Goal: Information Seeking & Learning: Learn about a topic

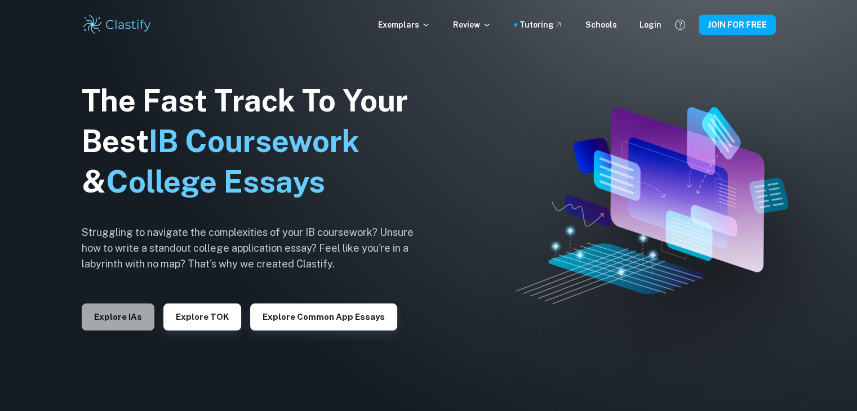
click at [108, 322] on button "Explore IAs" at bounding box center [118, 317] width 73 height 27
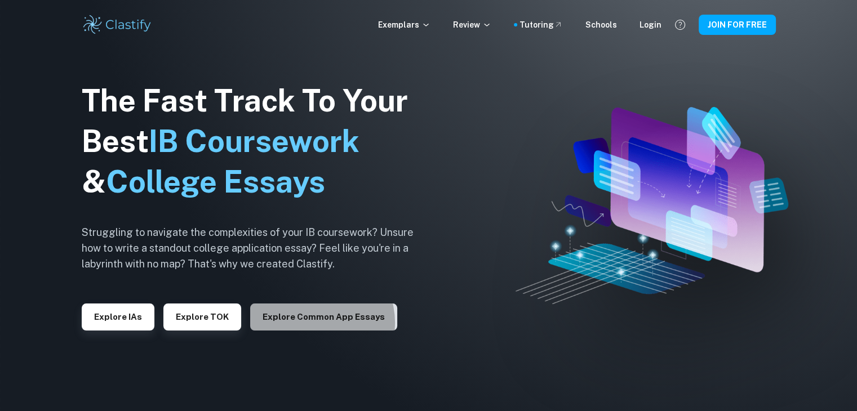
click at [308, 323] on button "Explore Common App essays" at bounding box center [323, 317] width 147 height 27
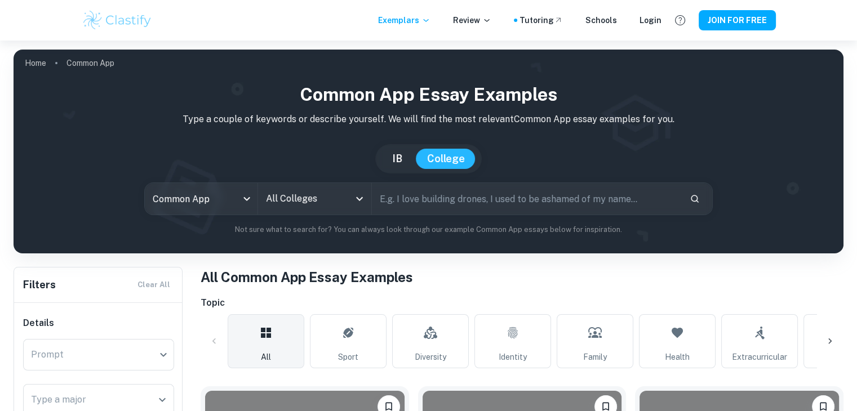
scroll to position [9, 0]
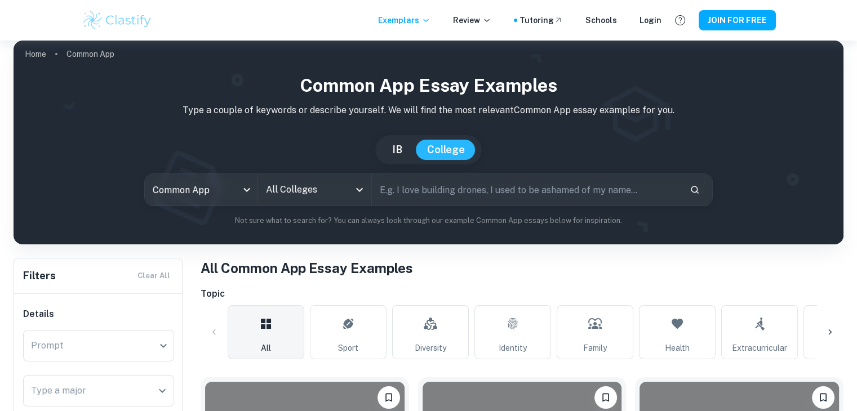
click at [415, 151] on div "[GEOGRAPHIC_DATA]" at bounding box center [428, 150] width 95 height 20
click at [412, 153] on button "IB" at bounding box center [397, 150] width 33 height 20
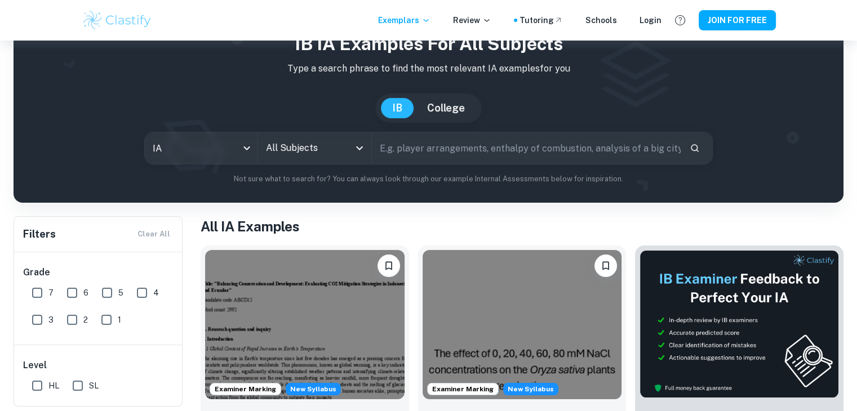
click at [340, 108] on div "[GEOGRAPHIC_DATA]" at bounding box center [429, 107] width 812 height 29
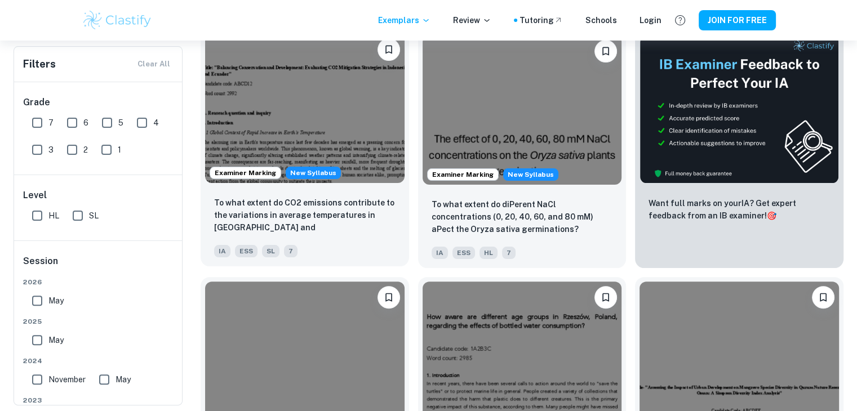
scroll to position [86, 0]
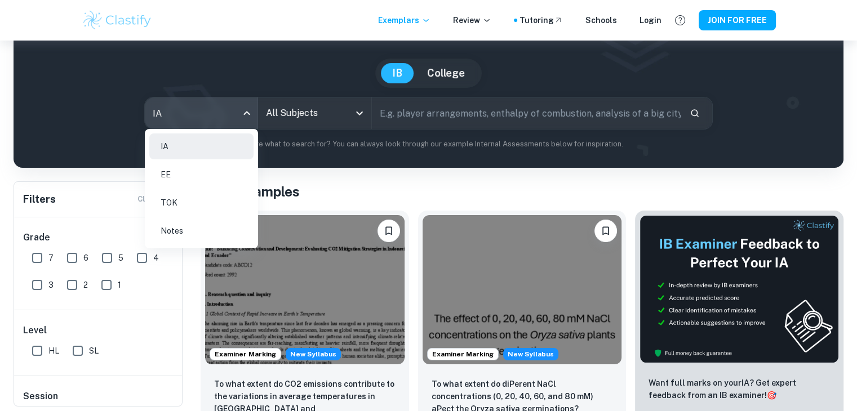
click at [246, 101] on body "We value your privacy We use cookies to enhance your browsing experience, serve…" at bounding box center [428, 160] width 857 height 411
click at [195, 164] on li "EE" at bounding box center [201, 175] width 104 height 26
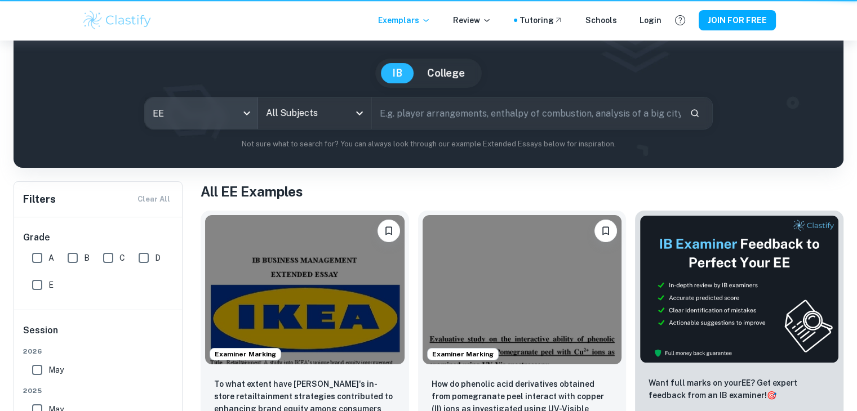
type input "ee"
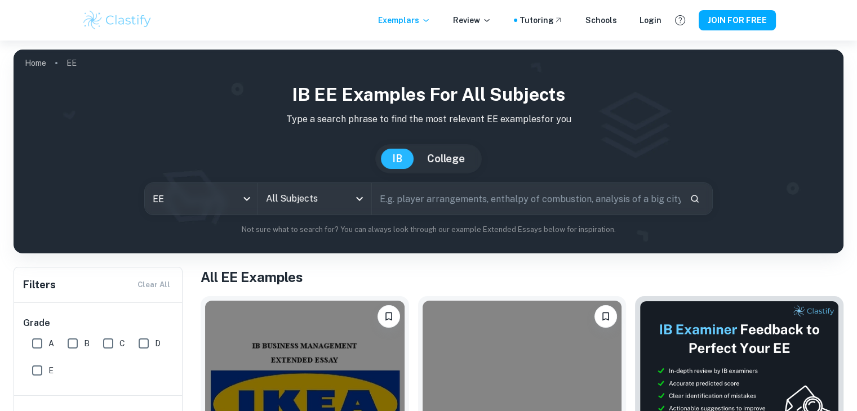
click at [304, 219] on div "IB EE examples for all subjects Type a search phrase to find the most relevant …" at bounding box center [429, 158] width 812 height 154
click at [310, 190] on input "All Subjects" at bounding box center [306, 198] width 86 height 21
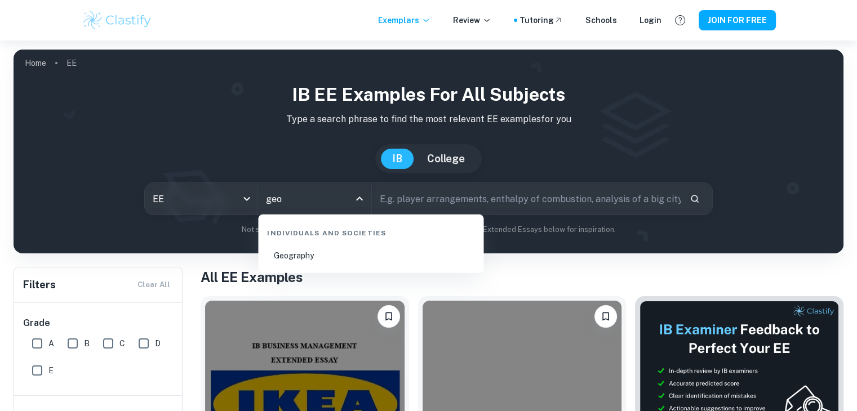
click at [312, 259] on li "Geography" at bounding box center [370, 256] width 216 height 26
type input "Geography"
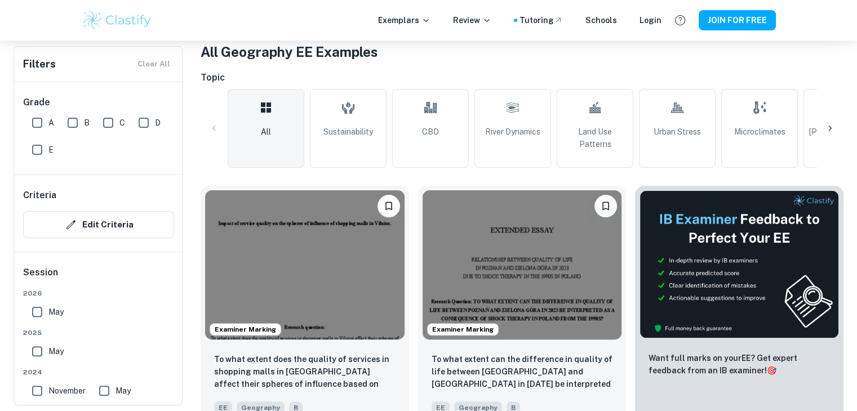
scroll to position [222, 0]
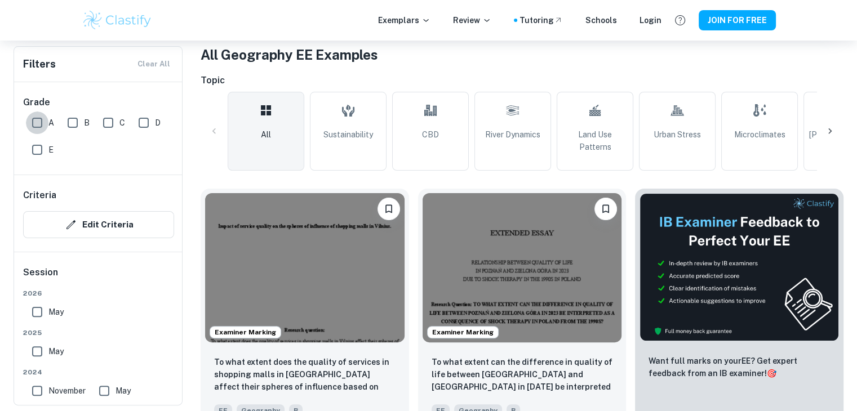
click at [29, 124] on input "A" at bounding box center [37, 123] width 23 height 23
checkbox input "true"
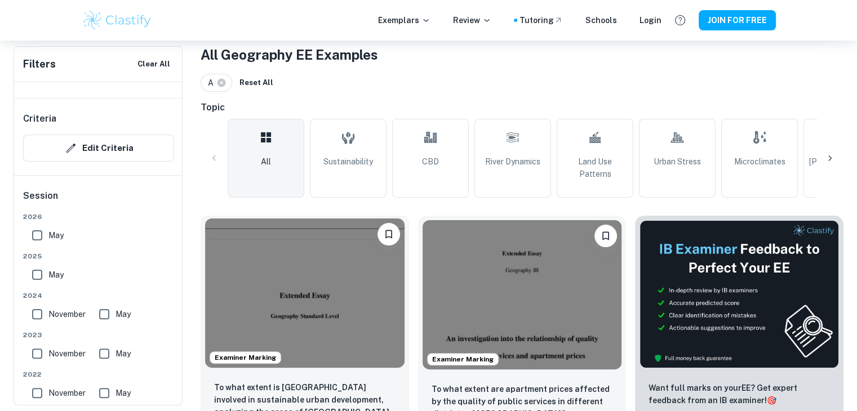
scroll to position [301, 0]
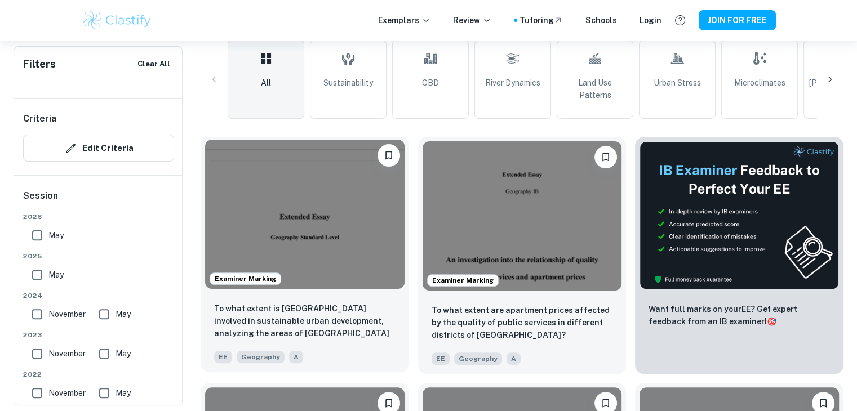
click at [315, 217] on img at bounding box center [304, 214] width 199 height 149
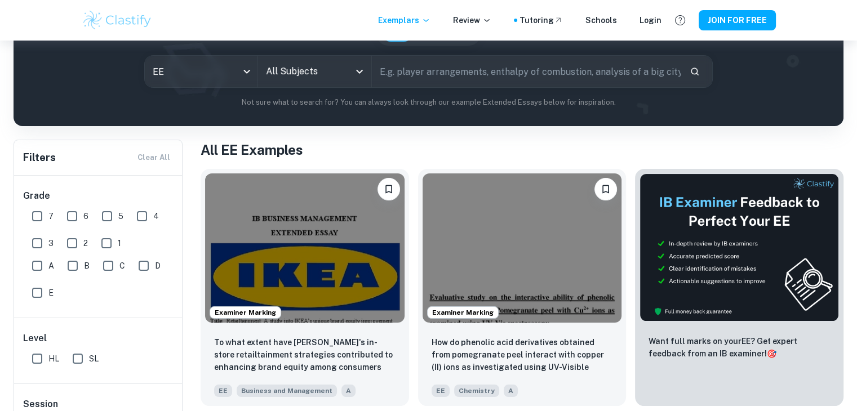
scroll to position [126, 0]
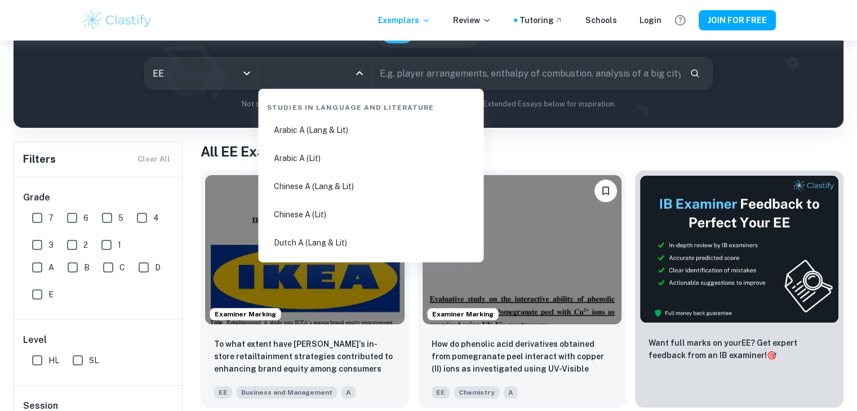
click at [338, 68] on input "All Subjects" at bounding box center [306, 73] width 86 height 21
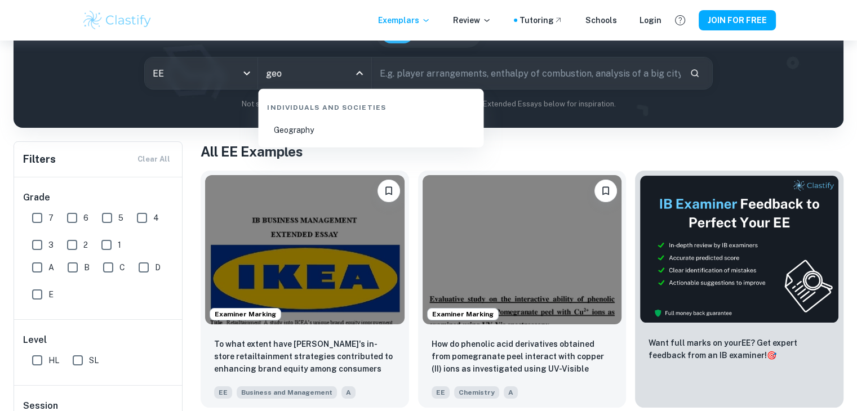
type input "geog"
click at [308, 123] on li "Geography" at bounding box center [370, 130] width 216 height 26
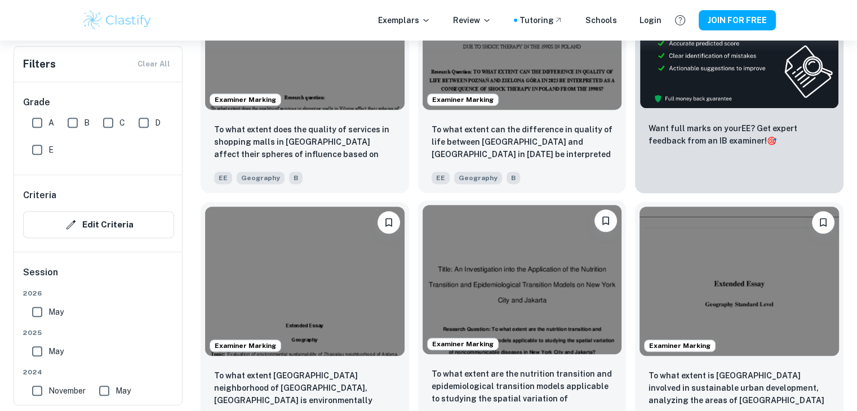
scroll to position [443, 0]
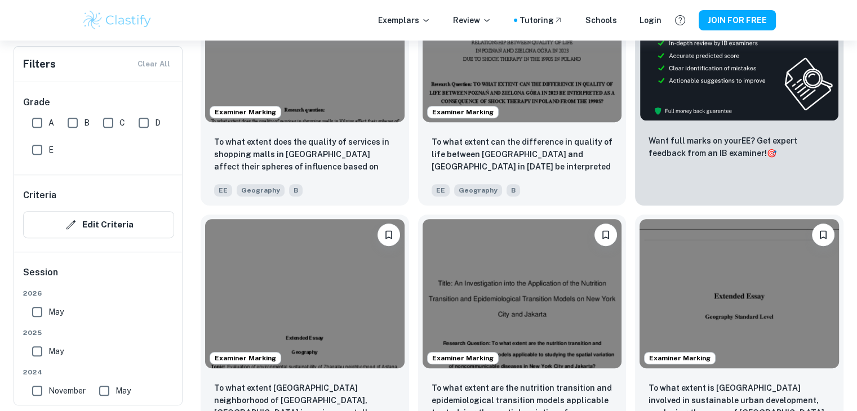
click at [632, 219] on div "Examiner Marking To what extent is [GEOGRAPHIC_DATA] involved in sustainable ur…" at bounding box center [734, 329] width 217 height 246
click at [35, 121] on input "A" at bounding box center [37, 123] width 23 height 23
checkbox input "true"
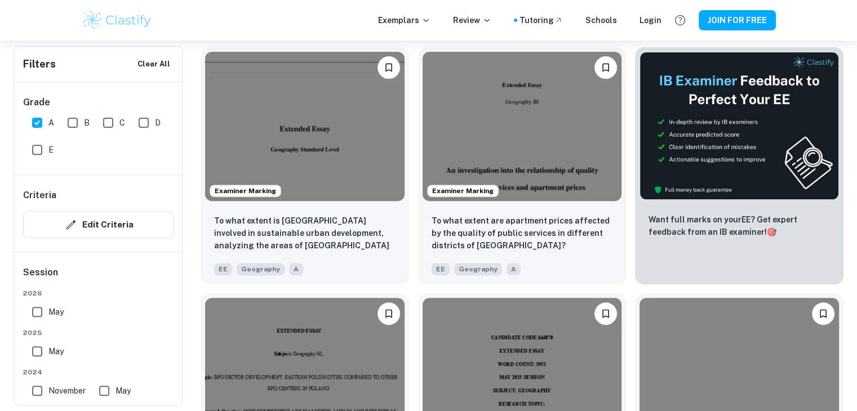
scroll to position [389, 0]
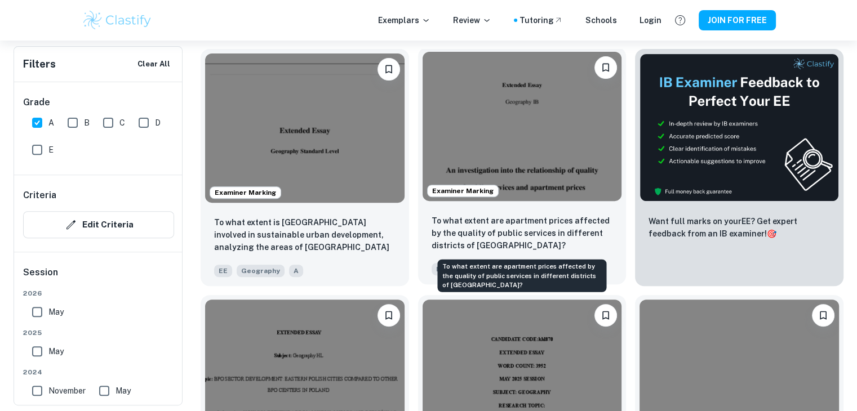
click at [524, 230] on p "To what extent are apartment prices affected by the quality of public services …" at bounding box center [521, 233] width 181 height 37
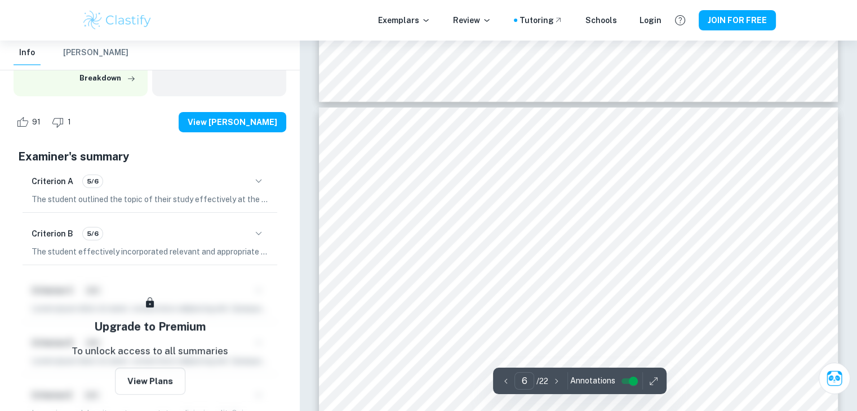
scroll to position [3810, 0]
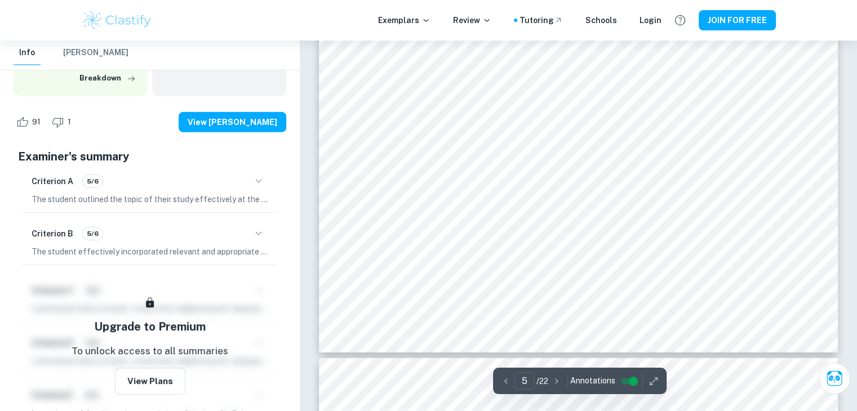
type input "6"
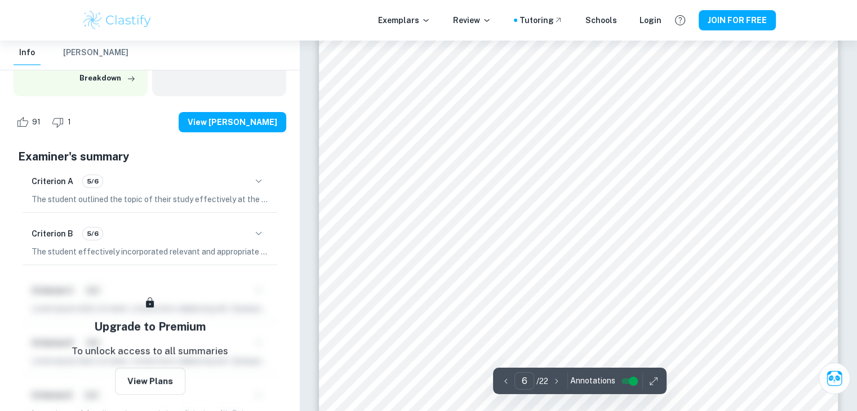
scroll to position [4214, 0]
